Goal: Task Accomplishment & Management: Manage account settings

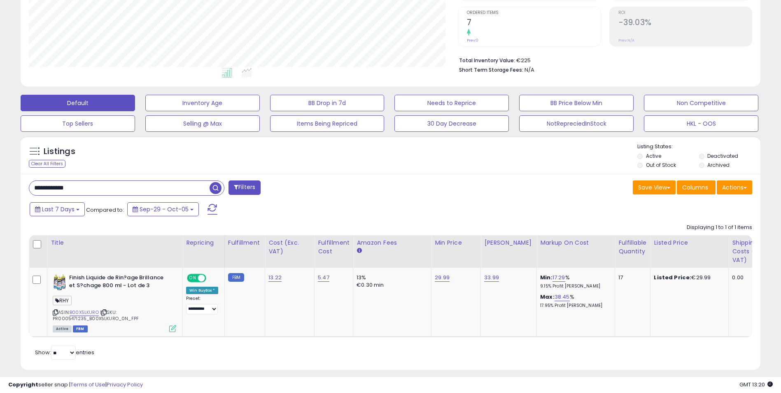
scroll to position [169, 430]
click at [216, 187] on span "button" at bounding box center [216, 188] width 12 height 12
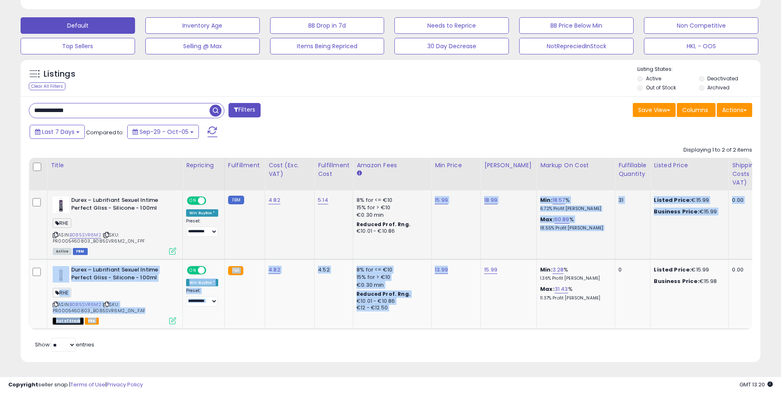
drag, startPoint x: 462, startPoint y: 279, endPoint x: 419, endPoint y: 252, distance: 51.3
click at [419, 252] on tbody "**********" at bounding box center [685, 259] width 1312 height 139
click at [419, 252] on td "8% for <= €10 15% for > €10 €0.30 min Reduced Prof. Rng. €10.01 - €10.86" at bounding box center [392, 224] width 78 height 69
drag, startPoint x: 473, startPoint y: 283, endPoint x: 426, endPoint y: 251, distance: 57.0
click at [426, 251] on tbody "**********" at bounding box center [685, 259] width 1312 height 139
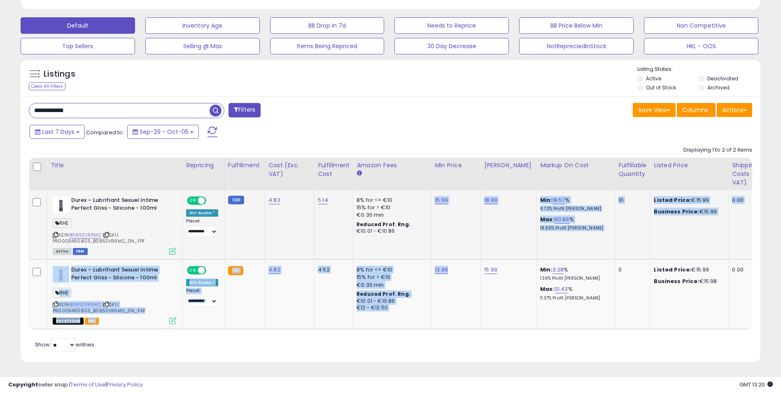
drag, startPoint x: 426, startPoint y: 251, endPoint x: 413, endPoint y: 247, distance: 13.2
click at [413, 247] on td "8% for <= €10 15% for > €10 €0.30 min Reduced Prof. Rng. €10.01 - €10.86" at bounding box center [392, 224] width 78 height 69
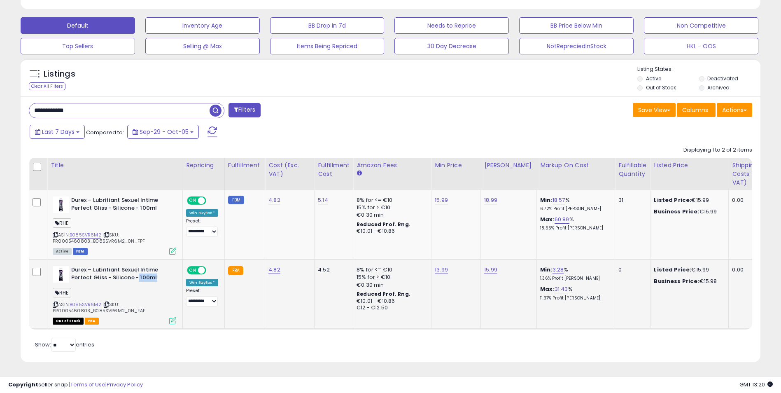
drag, startPoint x: 138, startPoint y: 272, endPoint x: 156, endPoint y: 273, distance: 18.6
click at [156, 273] on b "Durex – Lubrifiant Sexuel Intime Perfect Gliss - Silicone - 100ml" at bounding box center [121, 274] width 100 height 17
click at [408, 103] on div "Save View Save As New View Update Current View Columns Actions Import Export Vi…" at bounding box center [575, 111] width 368 height 16
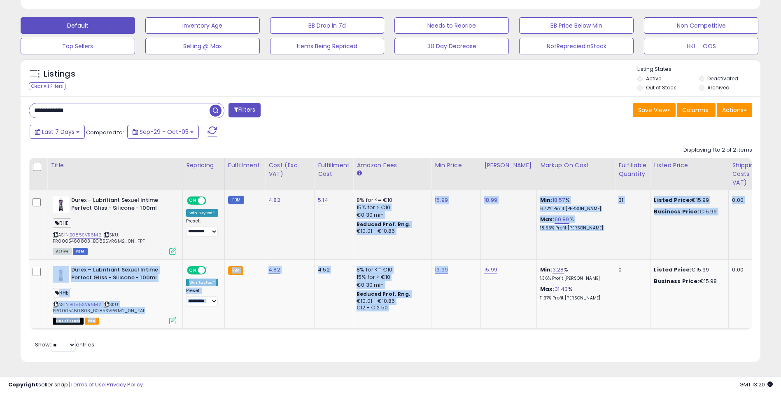
drag, startPoint x: 460, startPoint y: 267, endPoint x: 430, endPoint y: 193, distance: 79.8
click at [430, 193] on tbody "**********" at bounding box center [685, 259] width 1312 height 139
drag, startPoint x: 430, startPoint y: 193, endPoint x: 460, endPoint y: 247, distance: 61.6
click at [460, 247] on td "15.99" at bounding box center [456, 224] width 49 height 69
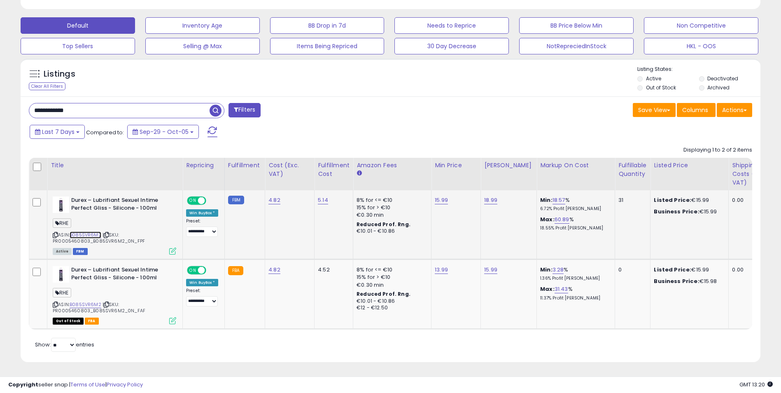
click at [89, 231] on link "B085SVR6M2" at bounding box center [86, 234] width 32 height 7
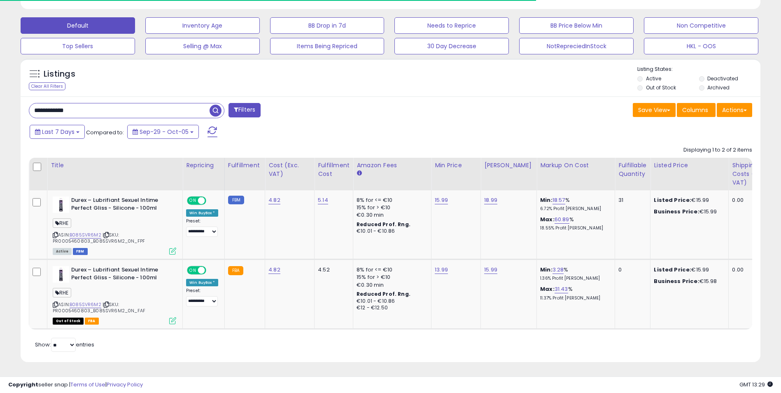
drag, startPoint x: 84, startPoint y: 103, endPoint x: 5, endPoint y: 97, distance: 80.2
paste input "text"
click at [216, 105] on span "button" at bounding box center [216, 111] width 12 height 12
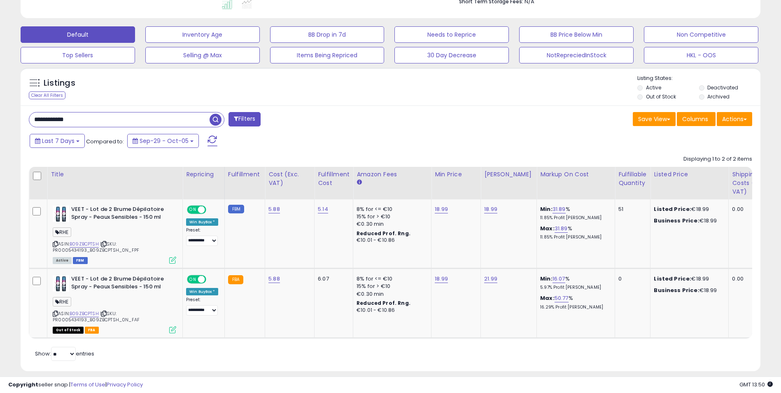
drag, startPoint x: 109, startPoint y: 117, endPoint x: -172, endPoint y: 131, distance: 281.3
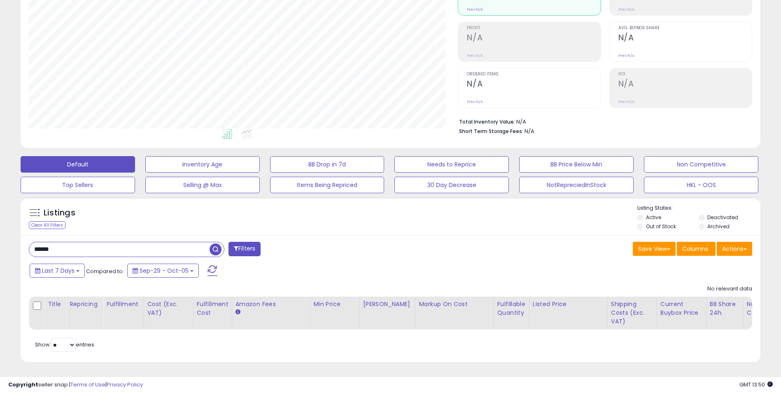
drag, startPoint x: 128, startPoint y: 248, endPoint x: -75, endPoint y: 252, distance: 203.5
click at [0, 252] on html "Unable to login Retrieving listings data.. has not yet accepted the Terms of Us…" at bounding box center [390, 93] width 781 height 393
type input "*"
type input "**********"
click at [90, 247] on input "**********" at bounding box center [119, 249] width 180 height 14
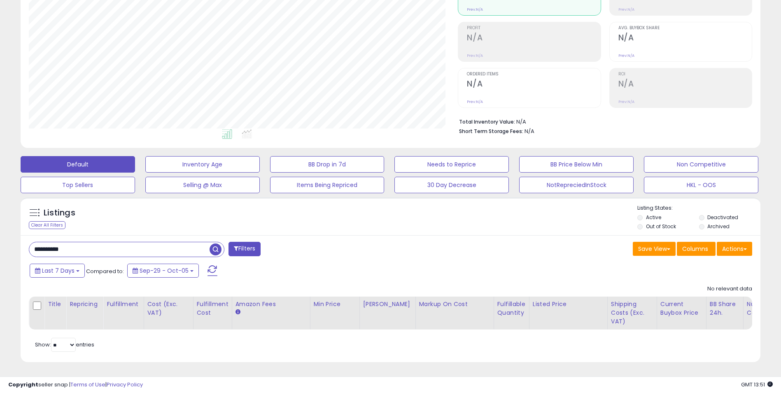
scroll to position [0, 0]
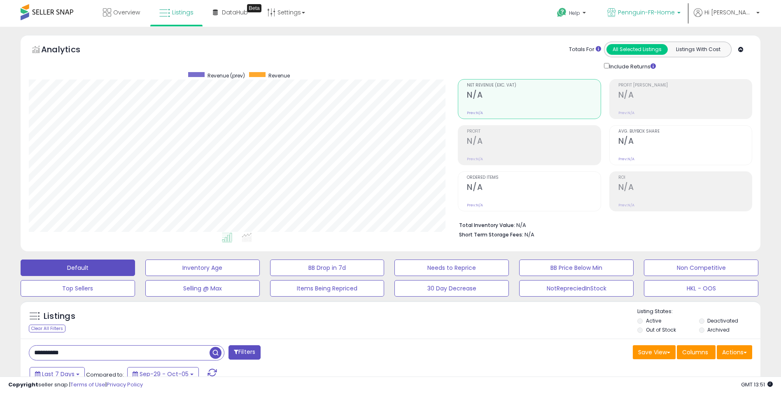
click at [671, 11] on span "Pennguin-FR-Home" at bounding box center [646, 12] width 57 height 8
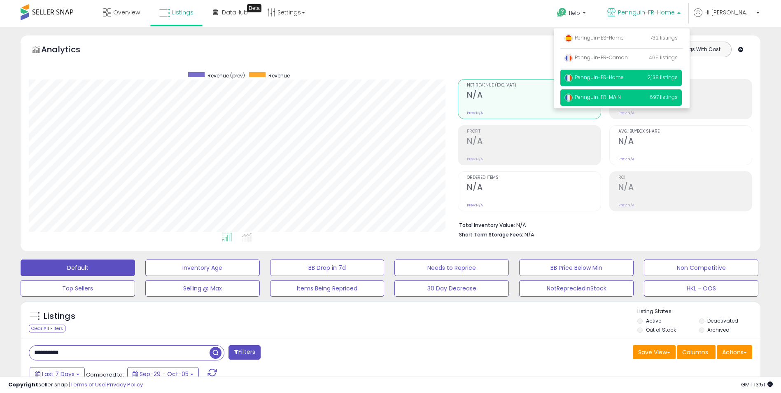
click at [640, 94] on p "Pennguin-FR-MAIN 697 listings" at bounding box center [620, 97] width 121 height 16
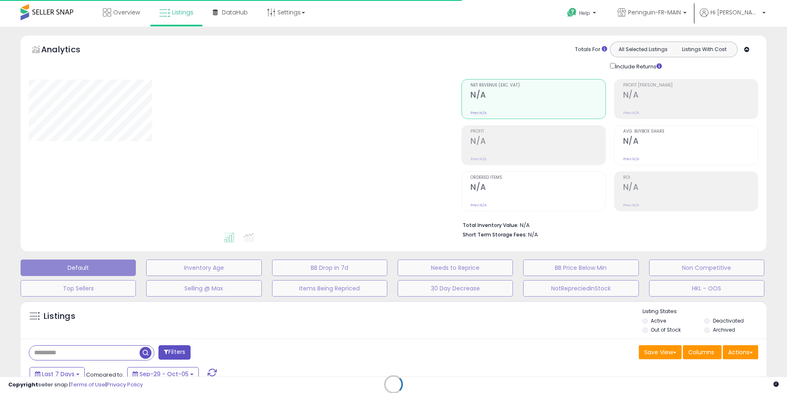
click at [75, 353] on div "Retrieving listings data.." at bounding box center [393, 391] width 759 height 188
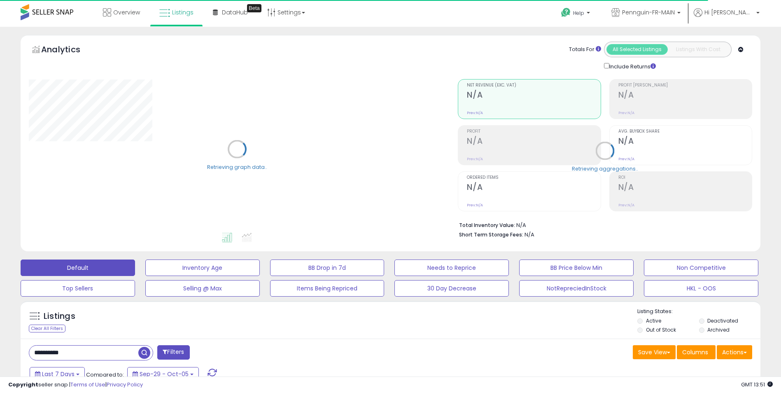
click at [57, 352] on input "**********" at bounding box center [83, 353] width 109 height 14
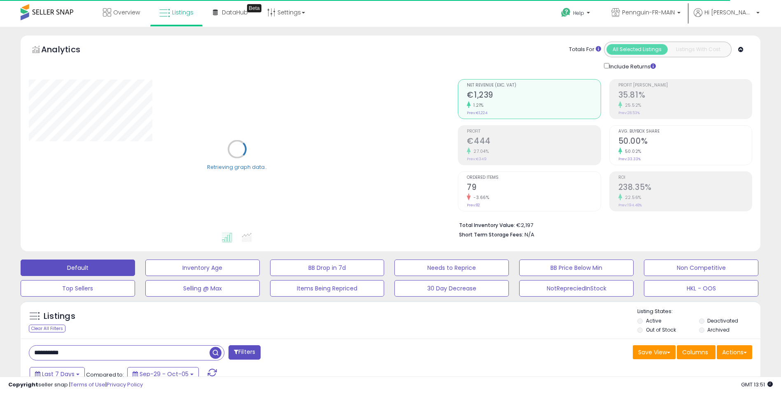
click at [83, 352] on input "**********" at bounding box center [119, 353] width 180 height 14
click at [215, 352] on span "button" at bounding box center [216, 353] width 12 height 12
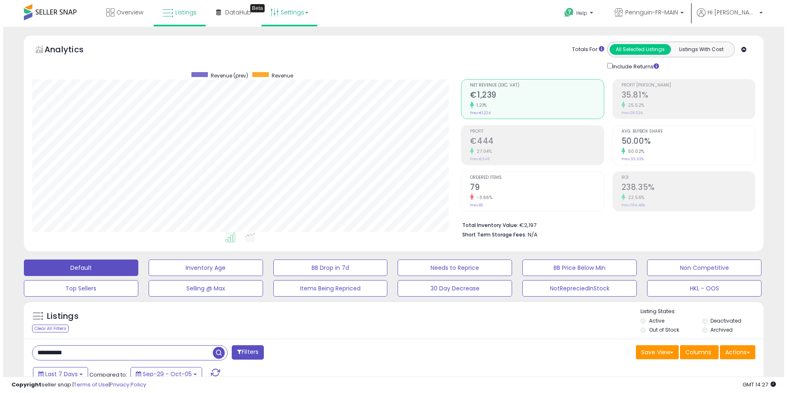
scroll to position [169, 430]
drag, startPoint x: 99, startPoint y: 354, endPoint x: -5, endPoint y: 357, distance: 104.2
click at [0, 357] on html "Unable to login Retrieving listings data.. has not yet accepted the Terms of Us…" at bounding box center [390, 196] width 781 height 393
paste input "**"
type input "**********"
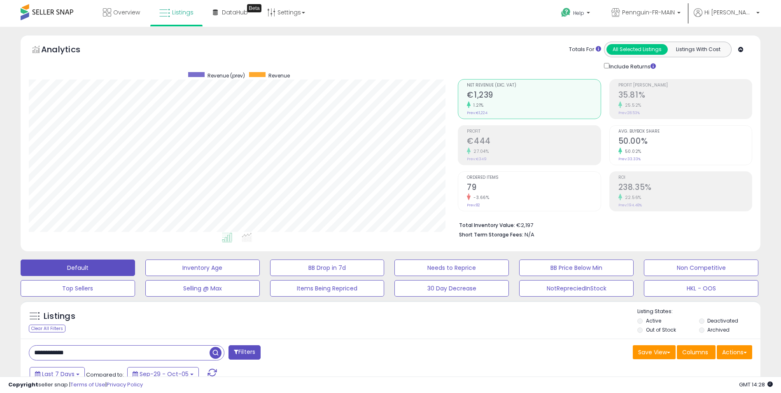
click at [211, 354] on span "button" at bounding box center [216, 353] width 12 height 12
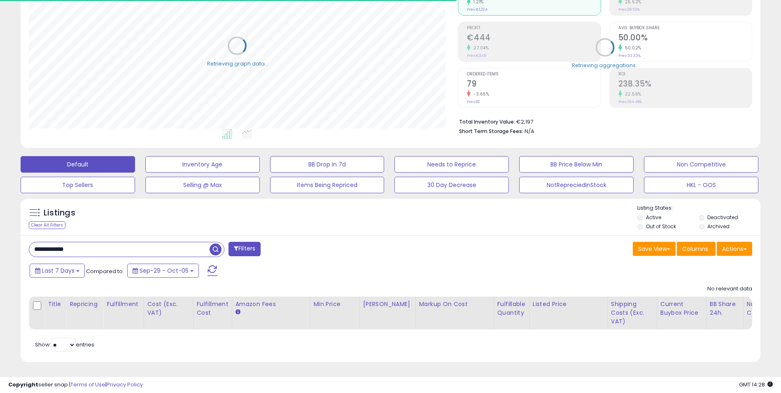
scroll to position [0, 0]
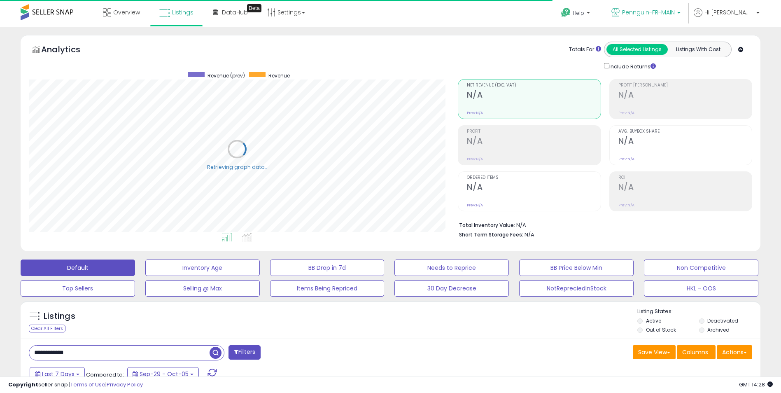
click at [684, 8] on link "Pennguin-FR-MAIN" at bounding box center [646, 13] width 82 height 27
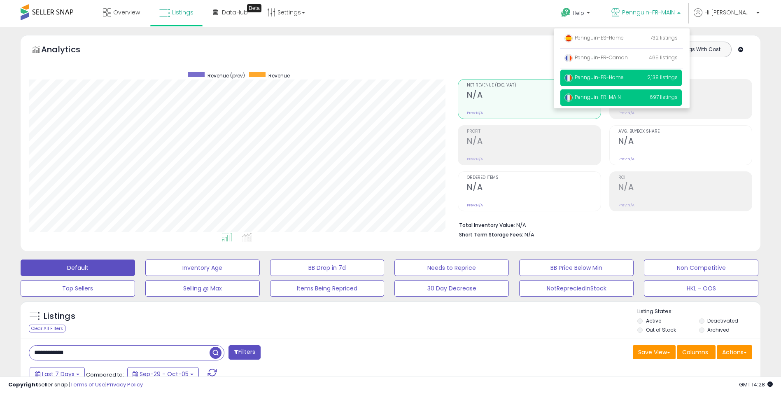
scroll to position [169, 430]
click at [624, 79] on span "Pennguin-FR-Home" at bounding box center [594, 77] width 59 height 7
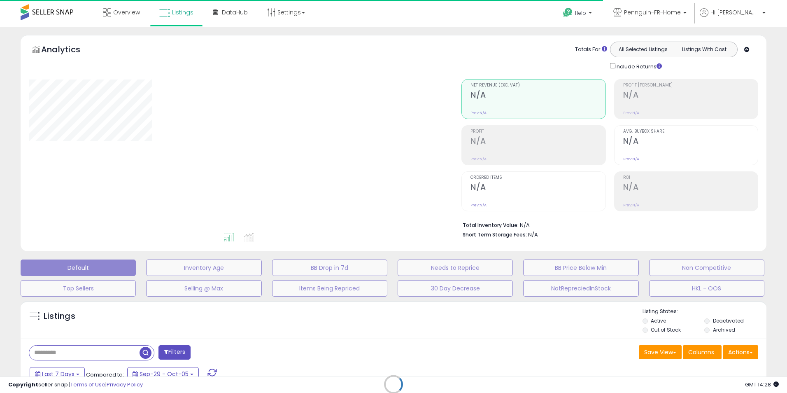
type input "**********"
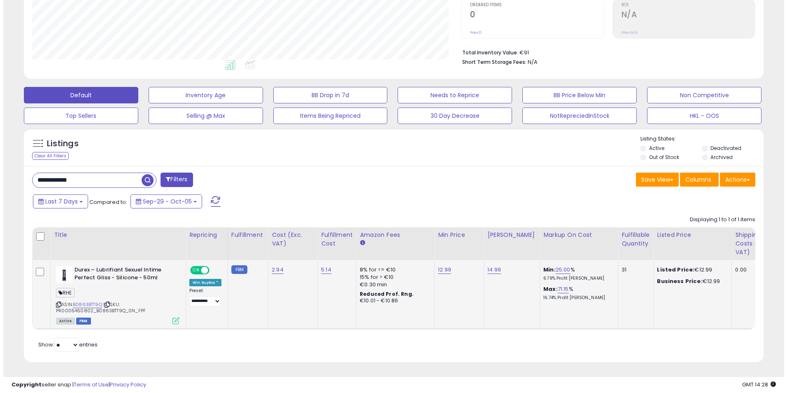
scroll to position [169, 430]
click at [173, 317] on icon at bounding box center [172, 320] width 7 height 7
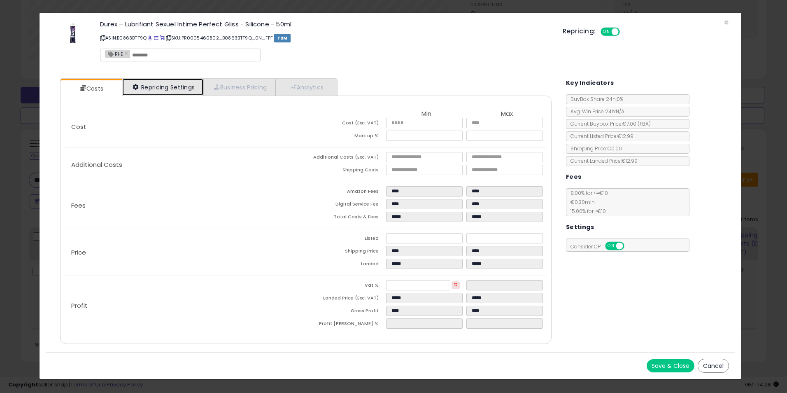
click at [166, 87] on link "Repricing Settings" at bounding box center [163, 87] width 82 height 17
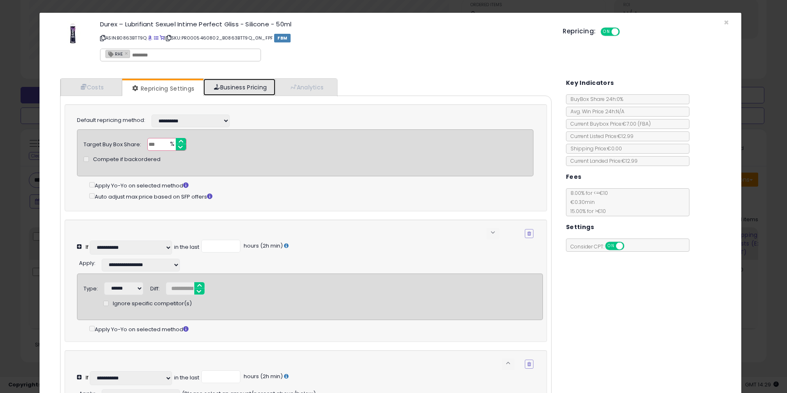
click at [236, 84] on link "Business Pricing" at bounding box center [239, 87] width 72 height 17
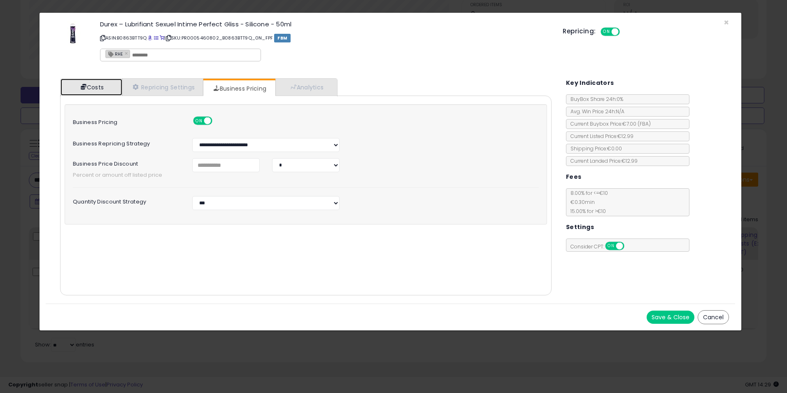
click at [107, 83] on link "Costs" at bounding box center [92, 87] width 62 height 17
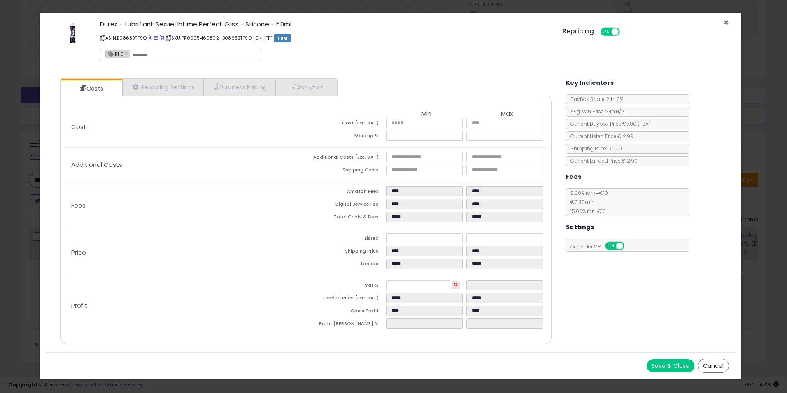
click at [724, 23] on span "×" at bounding box center [726, 22] width 5 height 12
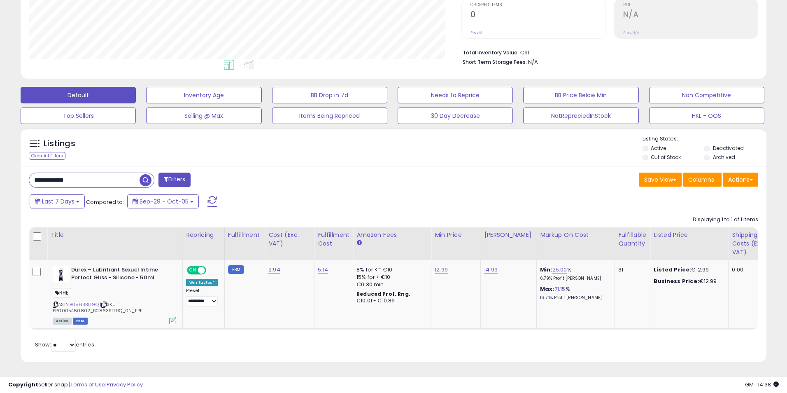
scroll to position [411655, 411394]
click at [171, 317] on icon at bounding box center [172, 320] width 7 height 7
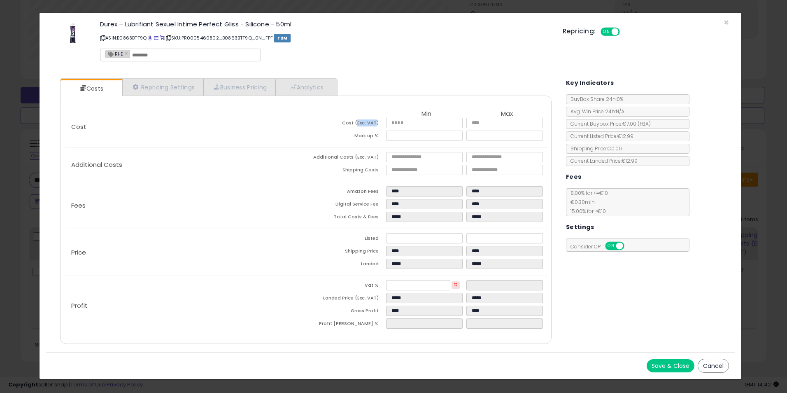
drag, startPoint x: 376, startPoint y: 124, endPoint x: 358, endPoint y: 124, distance: 18.1
click at [358, 124] on td "Cost (Exc. VAT)" at bounding box center [346, 124] width 80 height 13
click at [754, 68] on div "× Close Durex – Lubrifiant Sexuel Intime Perfect Gliss - Silicone - 50ml ASIN: …" at bounding box center [393, 196] width 787 height 393
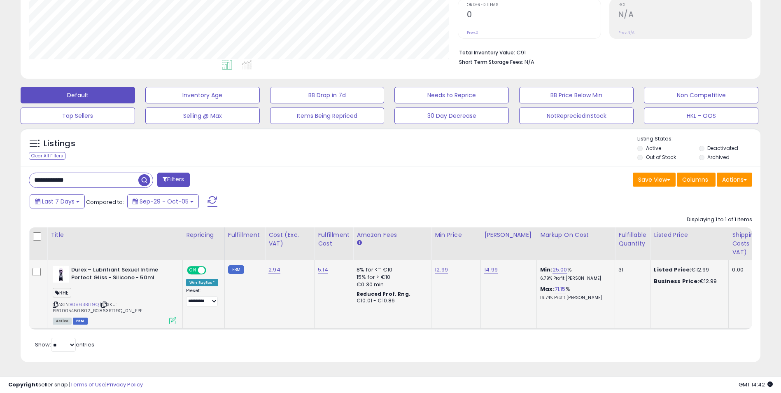
scroll to position [411655, 411394]
drag, startPoint x: 532, startPoint y: 273, endPoint x: 542, endPoint y: 273, distance: 10.3
click at [542, 273] on td "Min: 25.00 % 6.79% Profit Margin Max: 71.15 % 16.74% Profit Margin" at bounding box center [576, 294] width 78 height 69
drag, startPoint x: 542, startPoint y: 273, endPoint x: 594, endPoint y: 270, distance: 52.0
click at [594, 276] on p "6.79% Profit Margin" at bounding box center [574, 279] width 68 height 6
